Goal: Entertainment & Leisure: Consume media (video, audio)

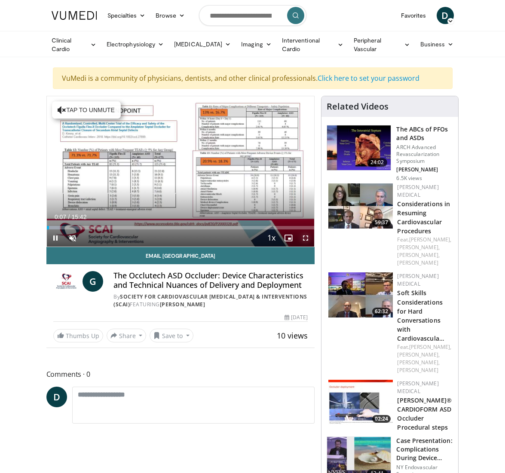
click at [302, 235] on span "Video Player" at bounding box center [305, 237] width 17 height 17
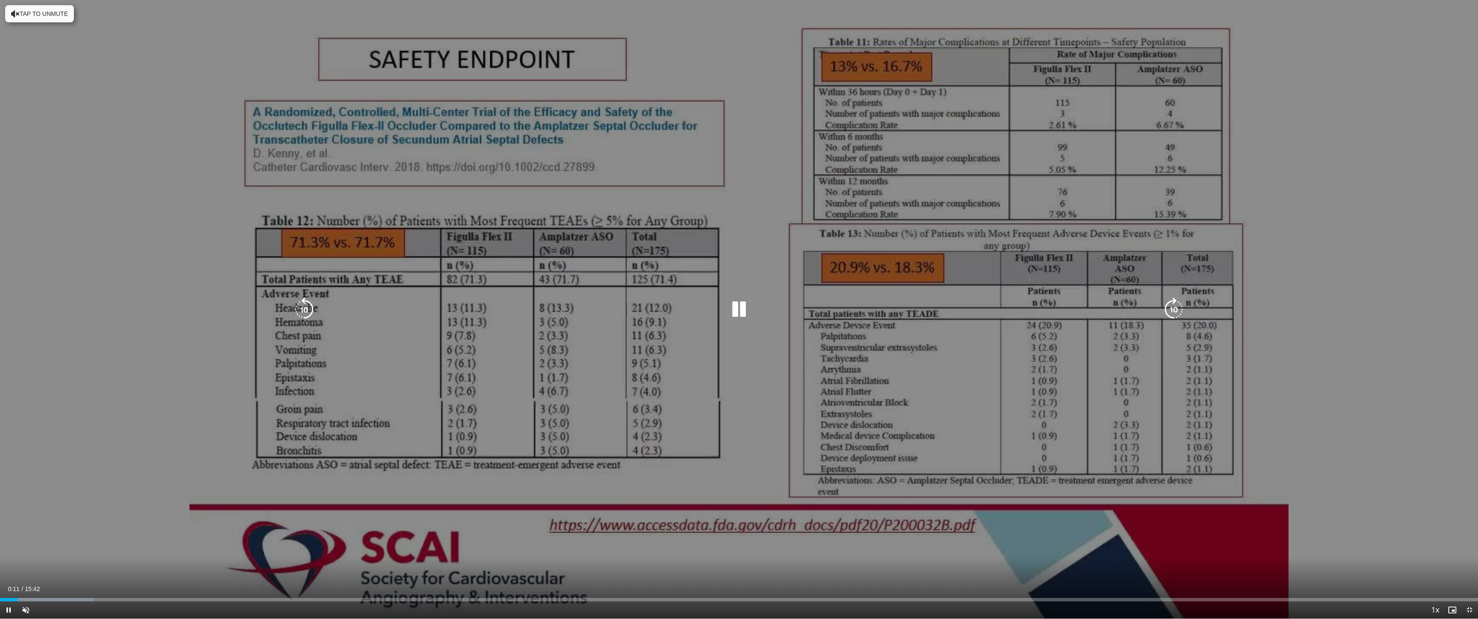
click at [45, 12] on button "Tap to unmute" at bounding box center [39, 13] width 69 height 17
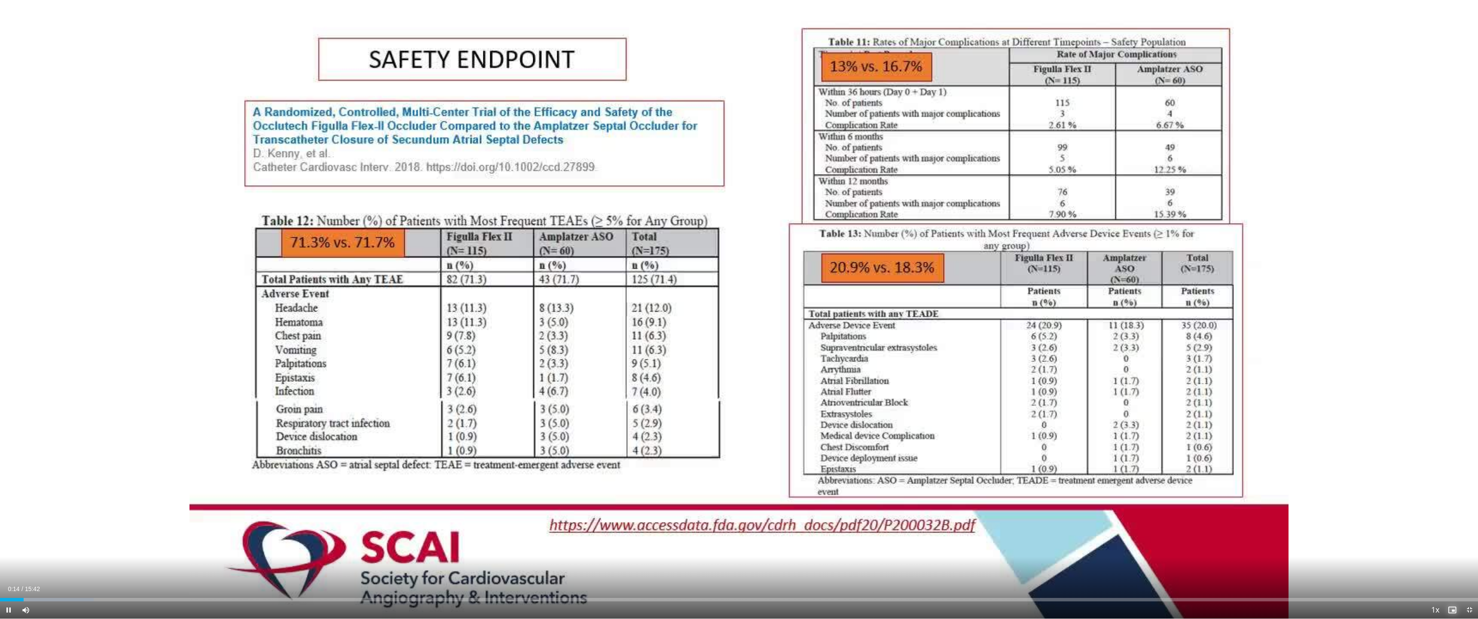
click at [504, 473] on span "Video Player" at bounding box center [1452, 609] width 17 height 17
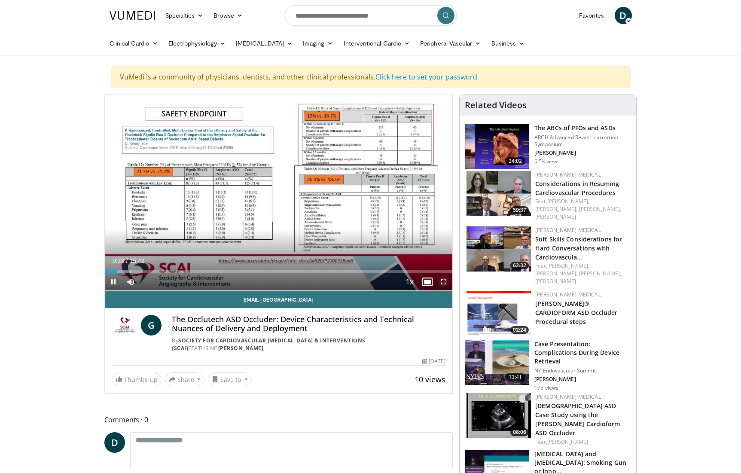
click at [444, 281] on span "Video Player" at bounding box center [443, 281] width 17 height 17
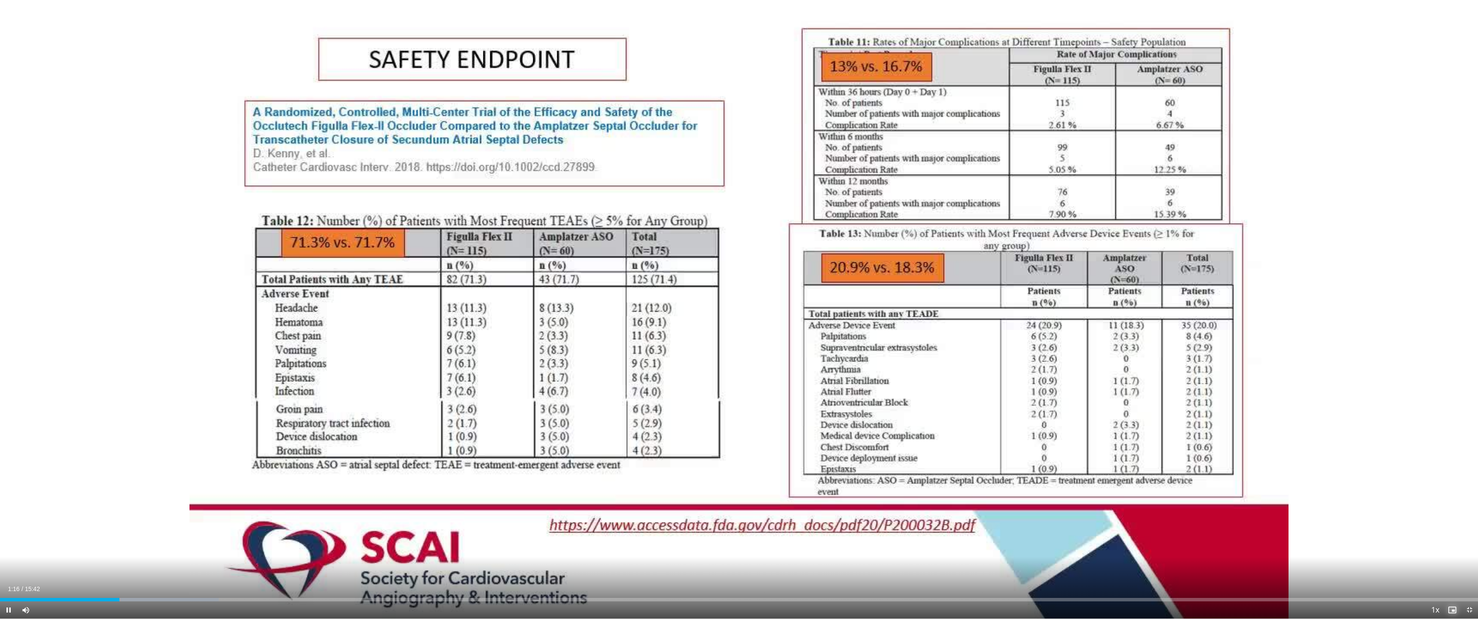
click at [504, 473] on span "Video Player" at bounding box center [1452, 609] width 17 height 17
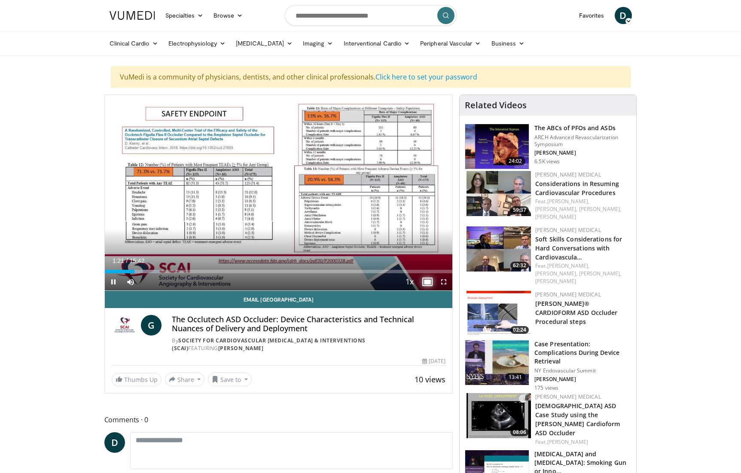
click at [425, 283] on span "Video Player" at bounding box center [426, 281] width 17 height 17
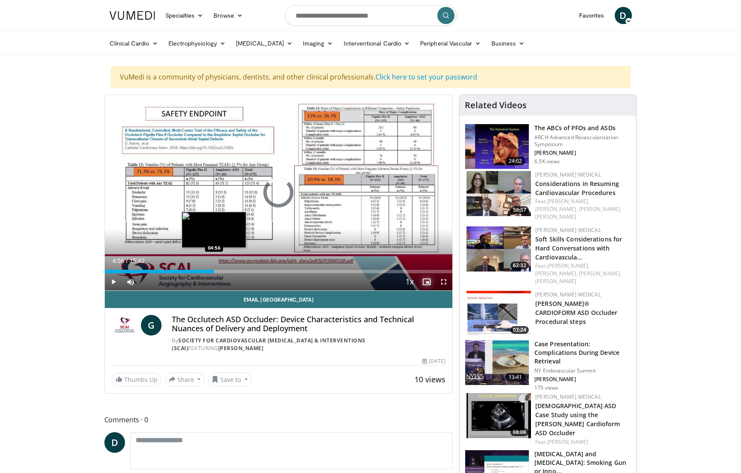
click at [214, 270] on div "Loaded : 26.46% 04:56 04:56" at bounding box center [279, 271] width 348 height 3
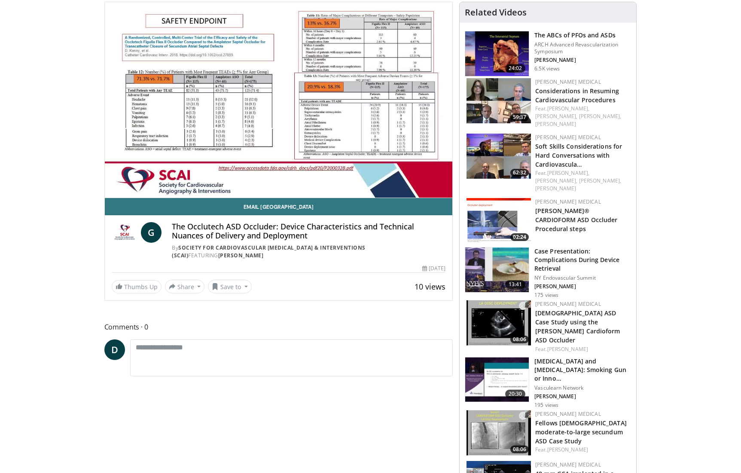
scroll to position [115, 0]
